Goal: Task Accomplishment & Management: Manage account settings

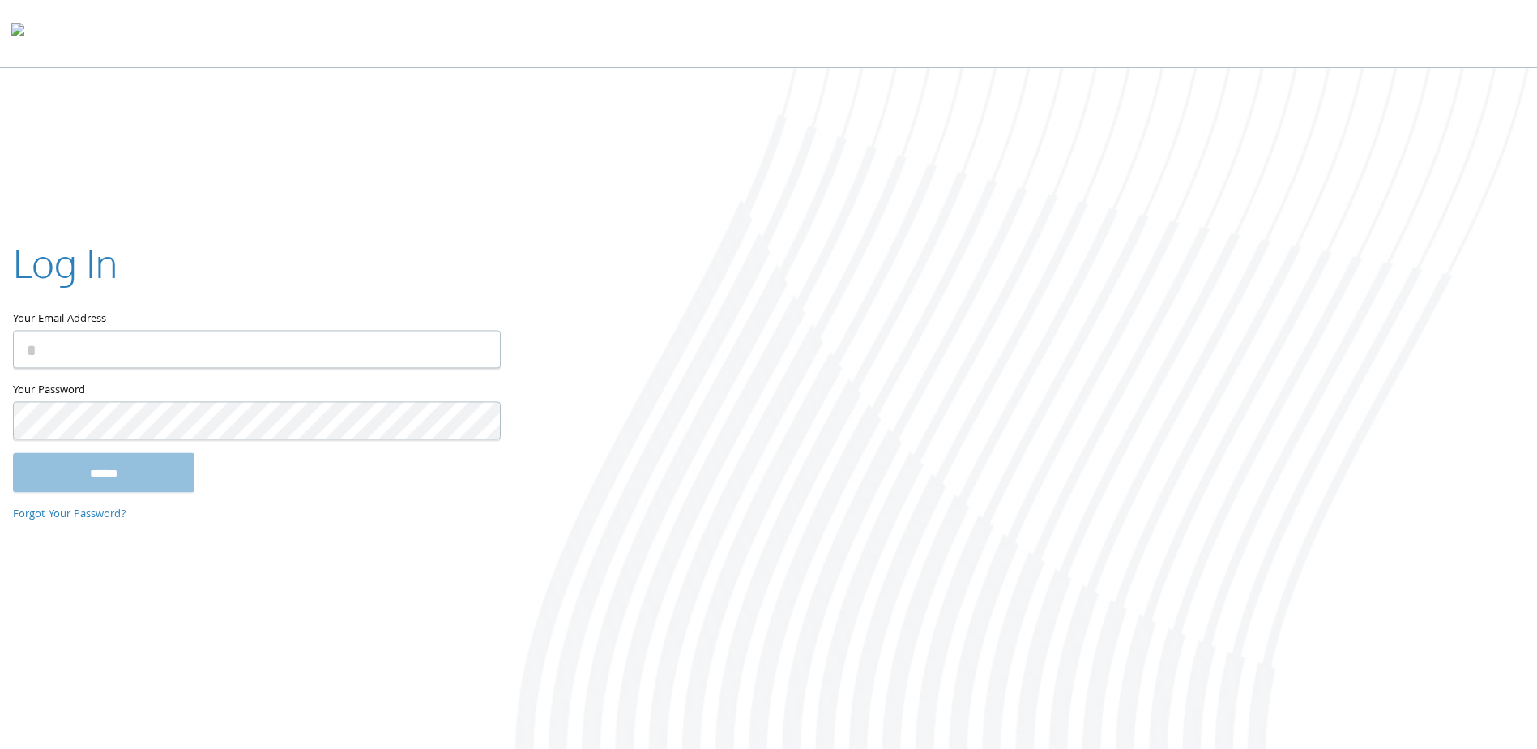
type input "**********"
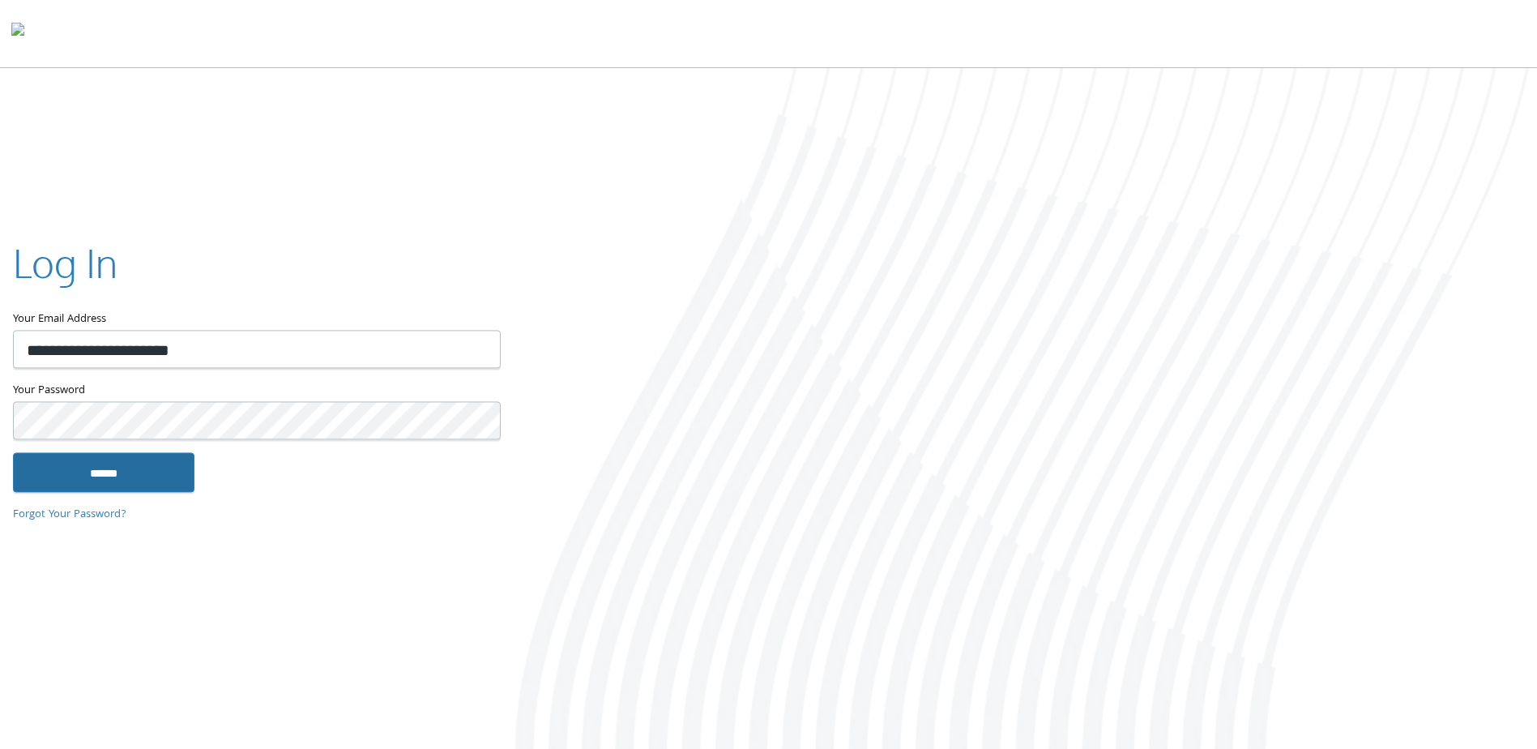
click at [157, 477] on input "******" at bounding box center [104, 472] width 182 height 39
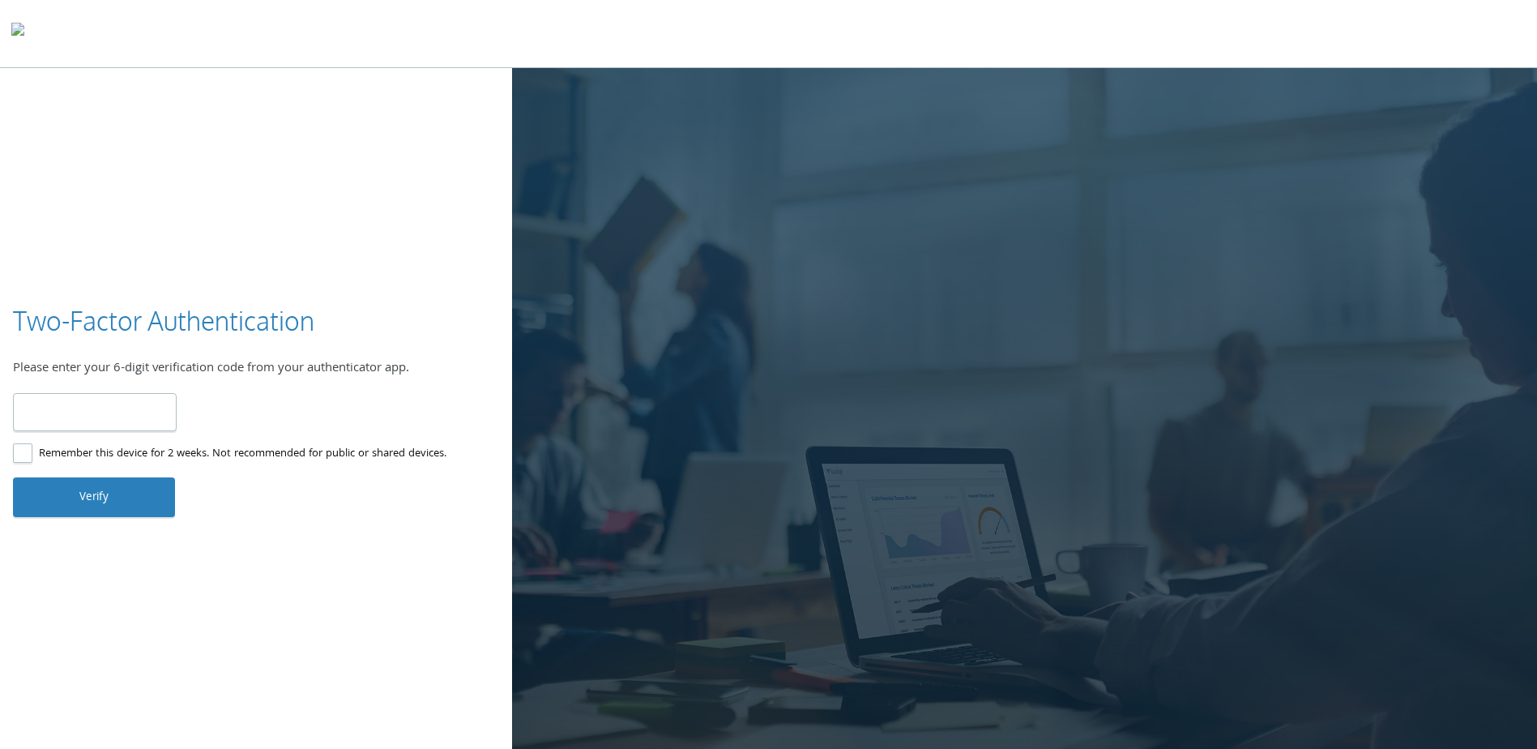
type input "******"
